Goal: Task Accomplishment & Management: Use online tool/utility

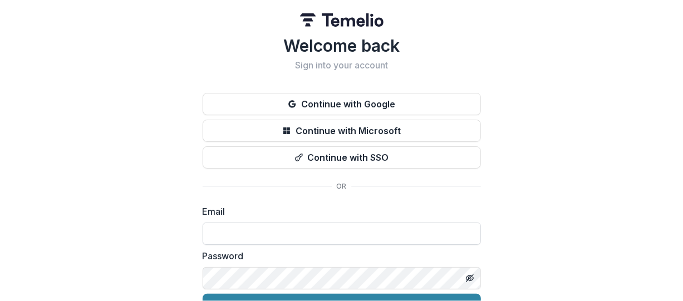
click at [219, 236] on input at bounding box center [341, 234] width 278 height 22
type input "**********"
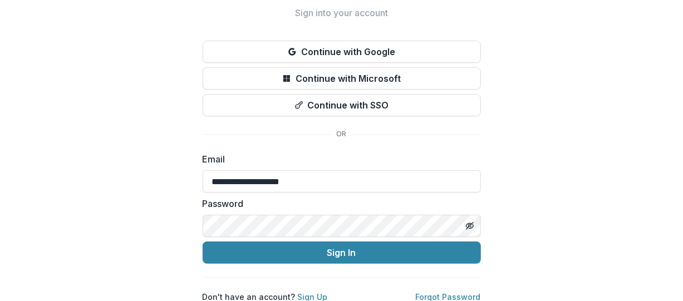
scroll to position [62, 0]
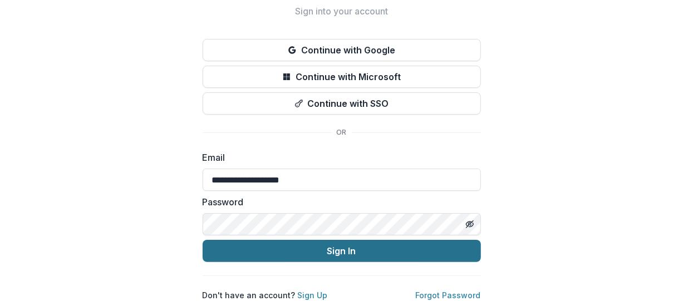
click at [322, 241] on button "Sign In" at bounding box center [341, 251] width 278 height 22
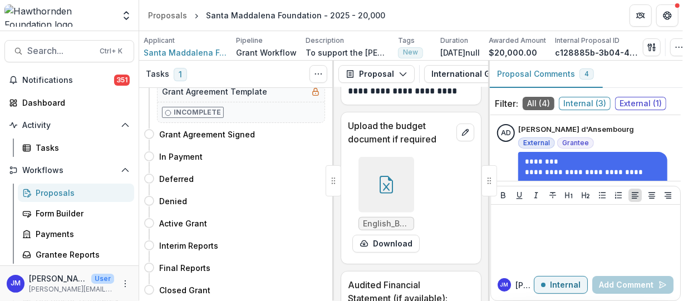
scroll to position [2225, 0]
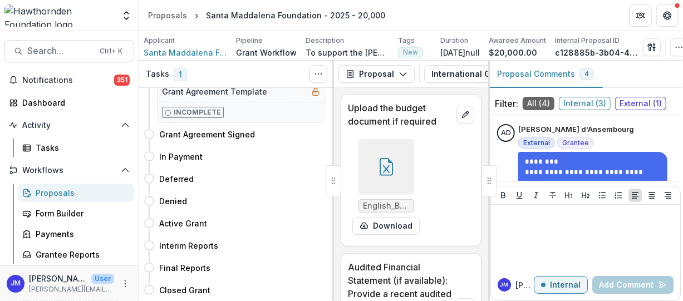
click at [386, 176] on icon at bounding box center [385, 167] width 13 height 18
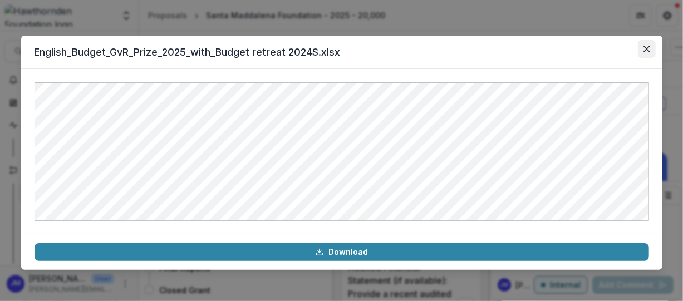
click at [645, 48] on icon "Close" at bounding box center [646, 49] width 7 height 7
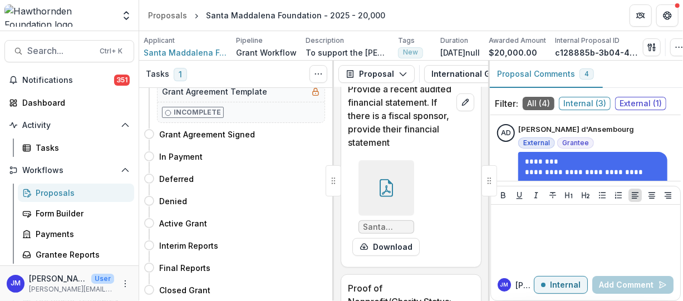
scroll to position [2503, 0]
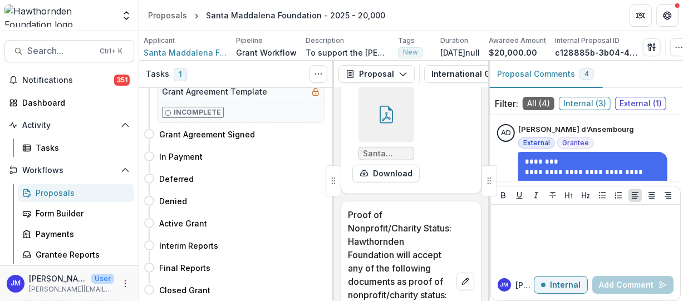
click at [386, 123] on icon at bounding box center [386, 115] width 18 height 18
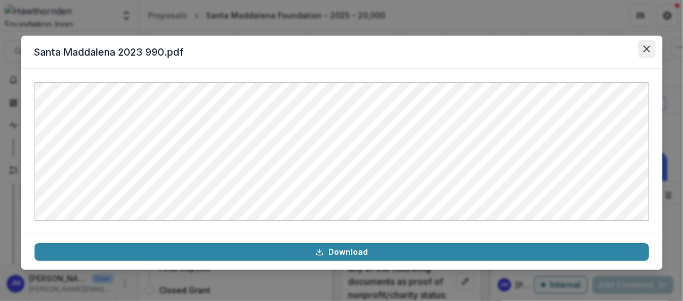
click at [646, 49] on icon "Close" at bounding box center [646, 49] width 7 height 7
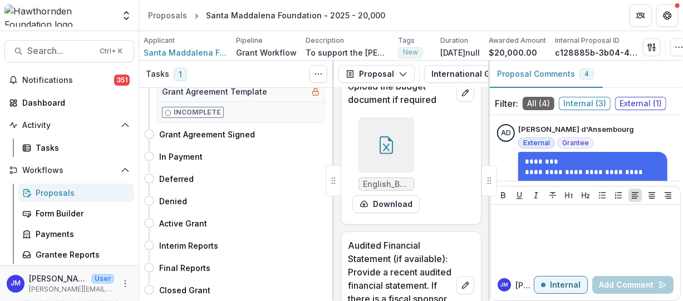
scroll to position [2320, 0]
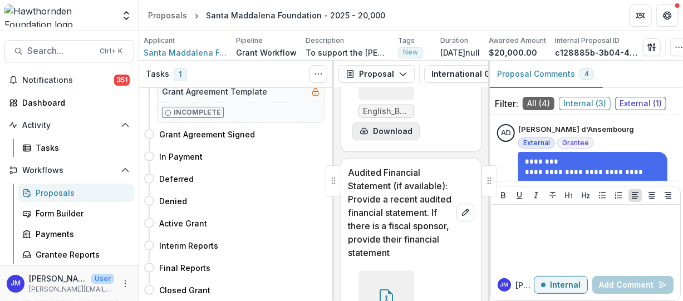
click at [363, 136] on icon "download-form-response" at bounding box center [363, 131] width 9 height 9
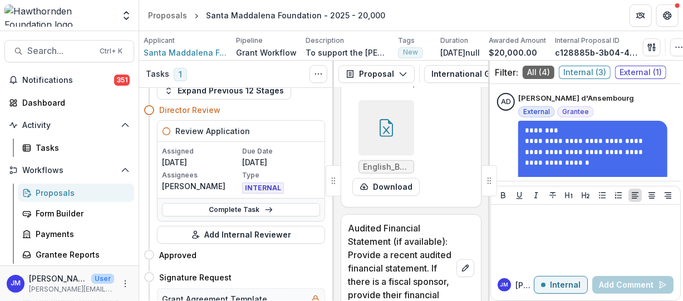
scroll to position [0, 0]
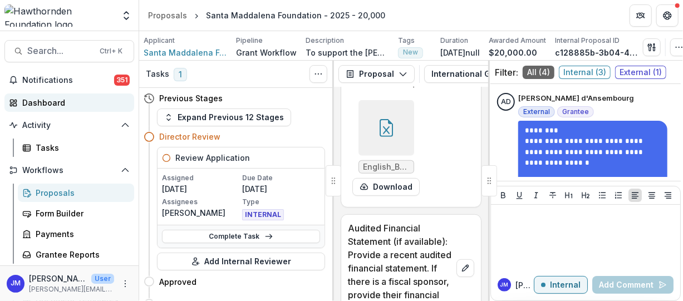
click at [76, 102] on div "Dashboard" at bounding box center [73, 103] width 103 height 12
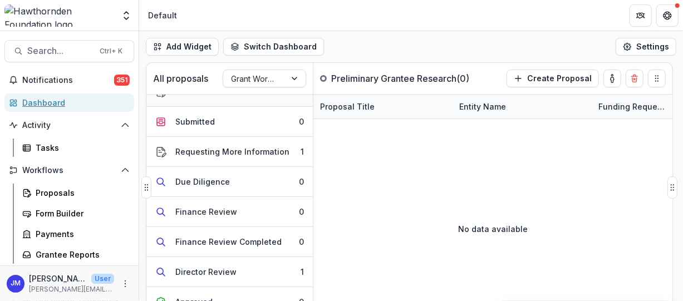
scroll to position [223, 0]
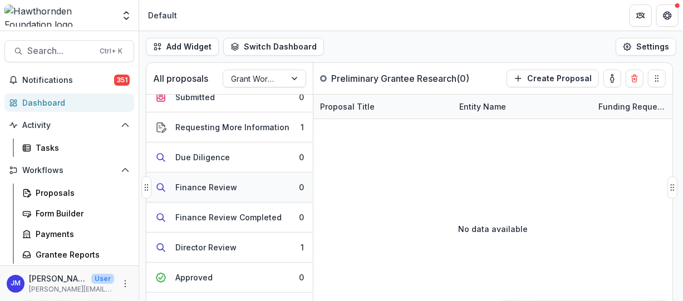
click at [246, 184] on button "Finance Review 0" at bounding box center [229, 187] width 166 height 30
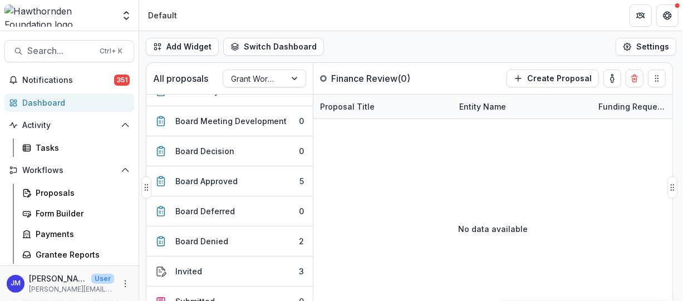
scroll to position [0, 0]
